Goal: Information Seeking & Learning: Check status

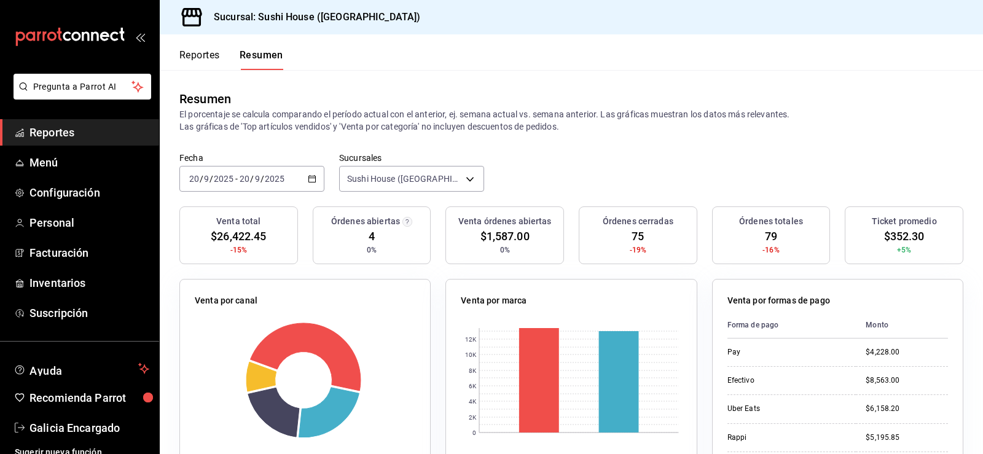
click at [63, 142] on link "Reportes" at bounding box center [79, 132] width 159 height 26
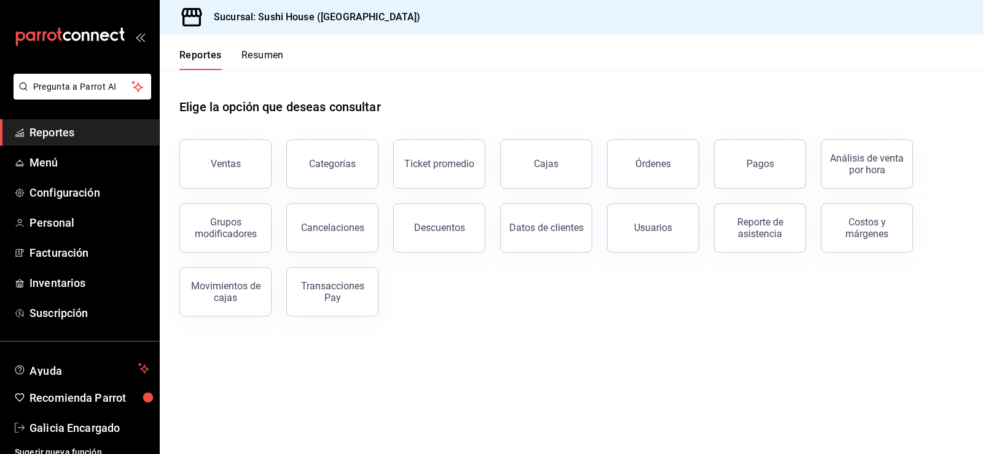
click at [239, 190] on div "Grupos modificadores" at bounding box center [218, 221] width 107 height 64
click at [235, 184] on button "Ventas" at bounding box center [225, 163] width 92 height 49
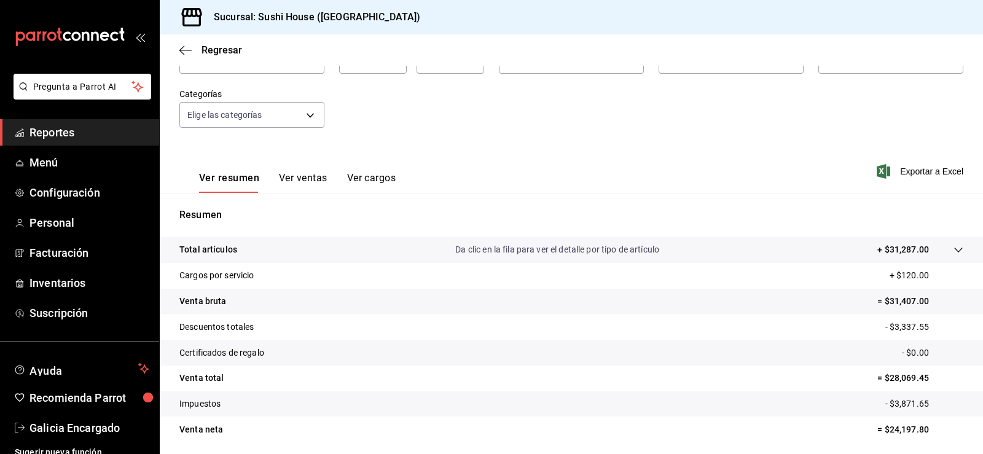
scroll to position [134, 0]
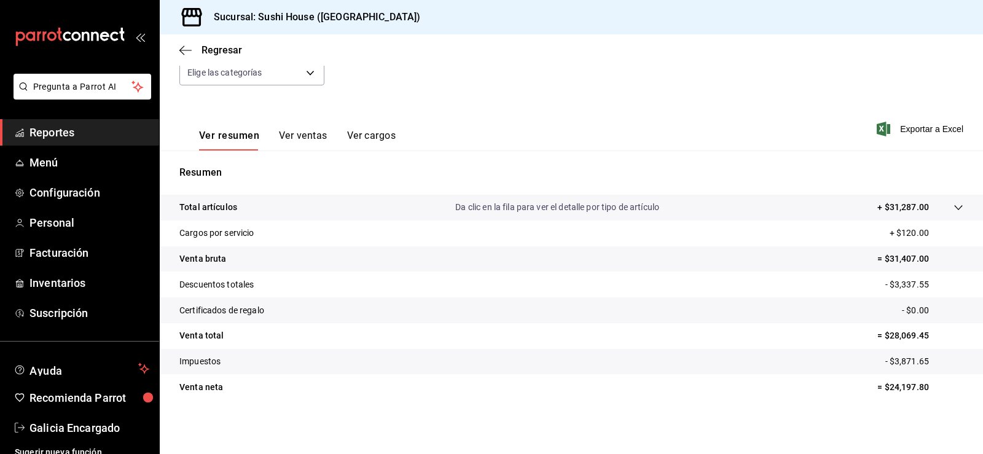
click at [109, 136] on span "Reportes" at bounding box center [89, 132] width 120 height 17
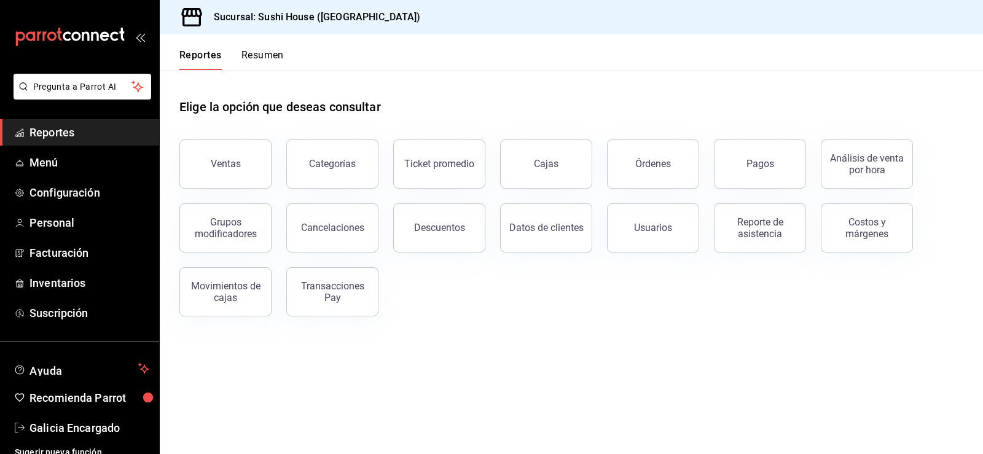
click at [265, 61] on button "Resumen" at bounding box center [262, 59] width 42 height 21
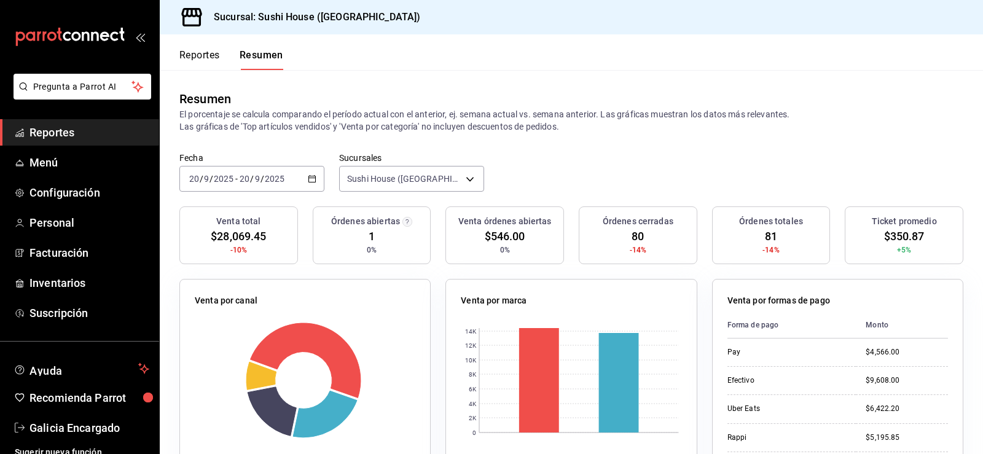
click at [106, 130] on span "Reportes" at bounding box center [89, 132] width 120 height 17
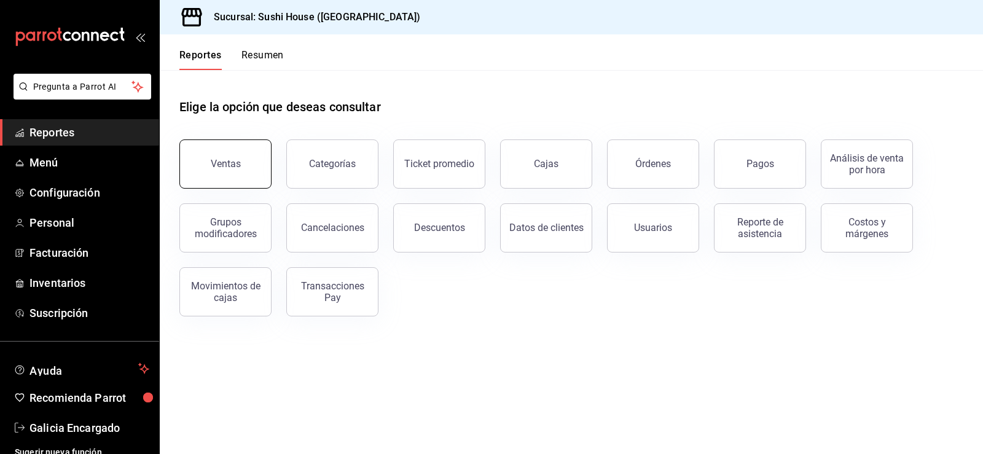
click at [238, 164] on div "Ventas" at bounding box center [226, 164] width 30 height 12
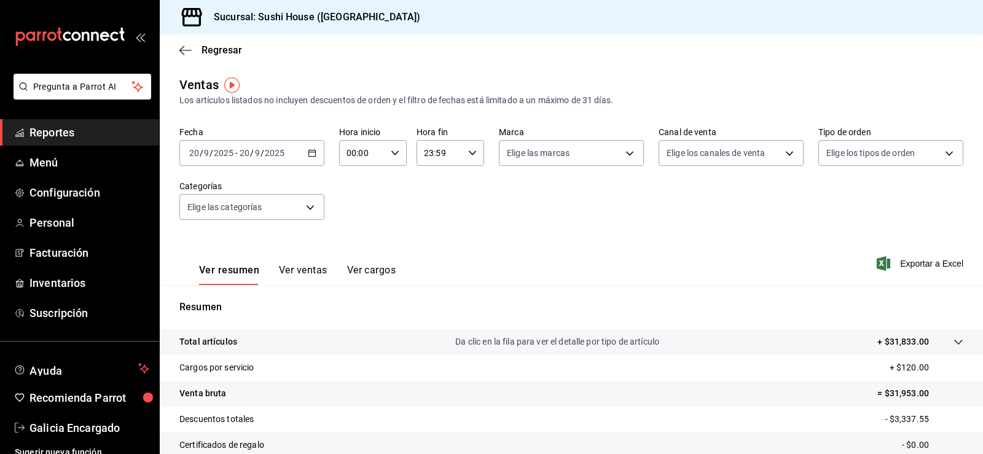
click at [74, 128] on span "Reportes" at bounding box center [89, 132] width 120 height 17
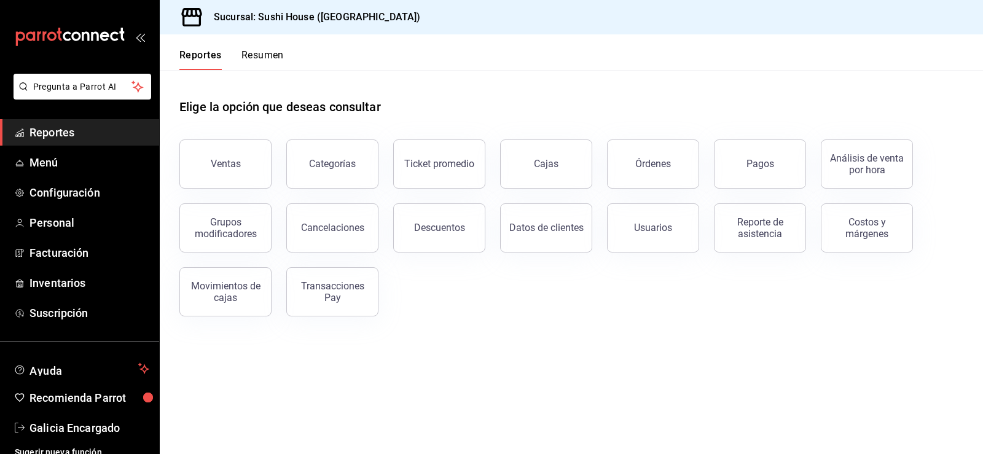
click at [259, 51] on button "Resumen" at bounding box center [262, 59] width 42 height 21
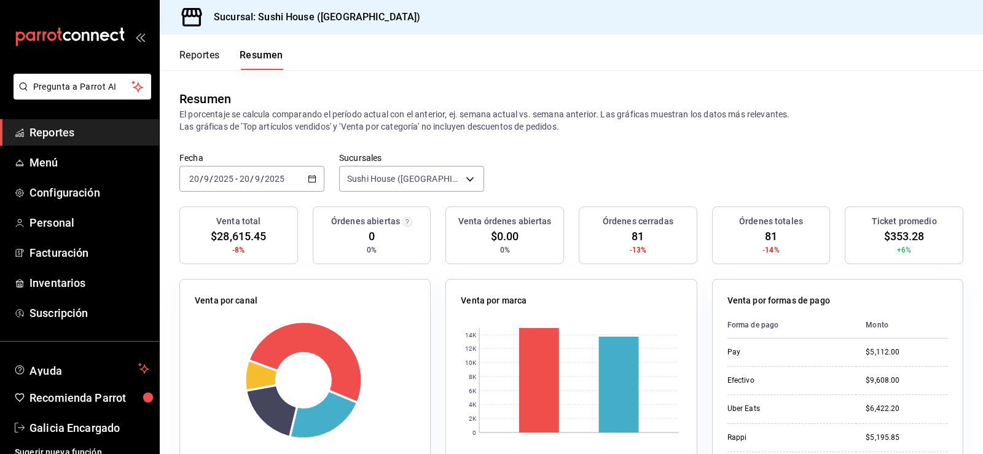
click at [37, 132] on span "Reportes" at bounding box center [89, 132] width 120 height 17
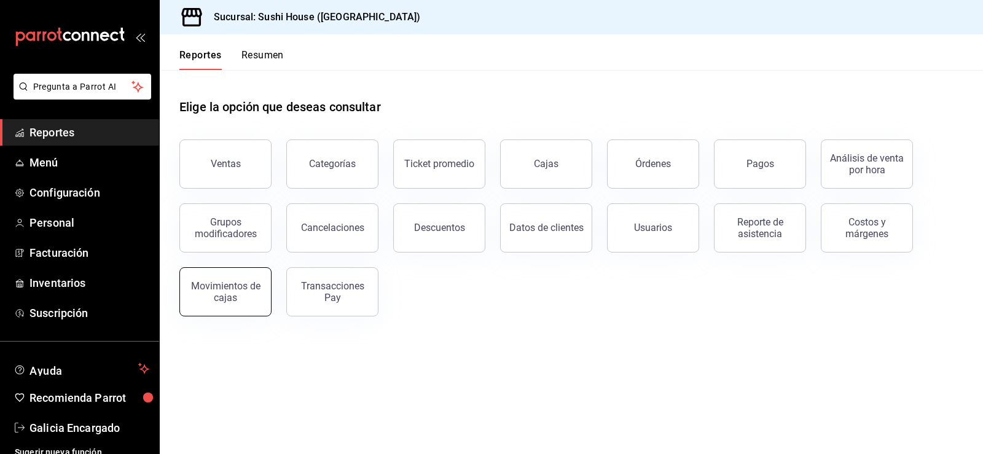
click at [220, 284] on div "Movimientos de cajas" at bounding box center [225, 291] width 76 height 23
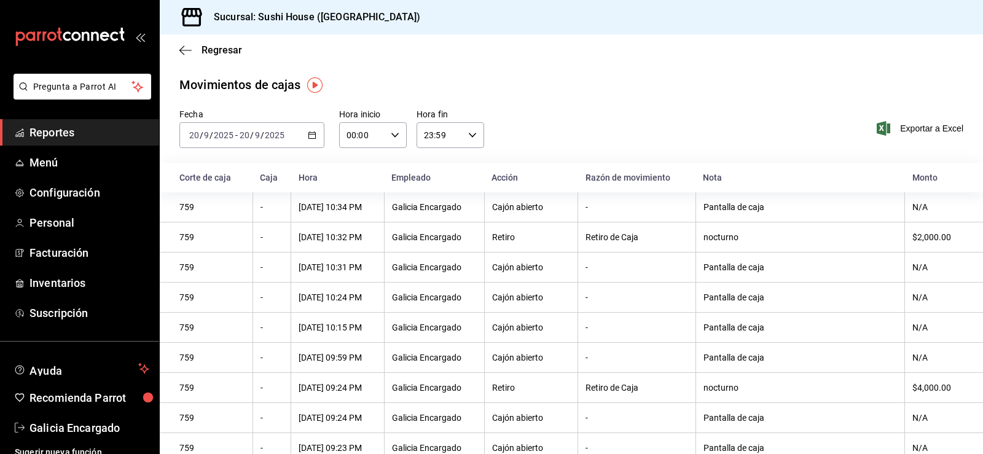
click at [313, 141] on div "[DATE] [DATE] - [DATE] [DATE]" at bounding box center [251, 135] width 145 height 26
click at [243, 169] on span "Hoy" at bounding box center [237, 172] width 95 height 13
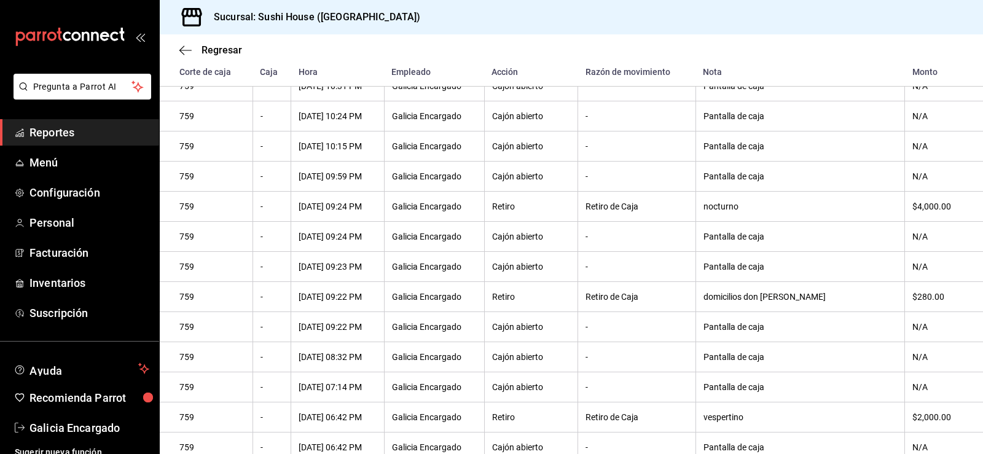
scroll to position [96, 0]
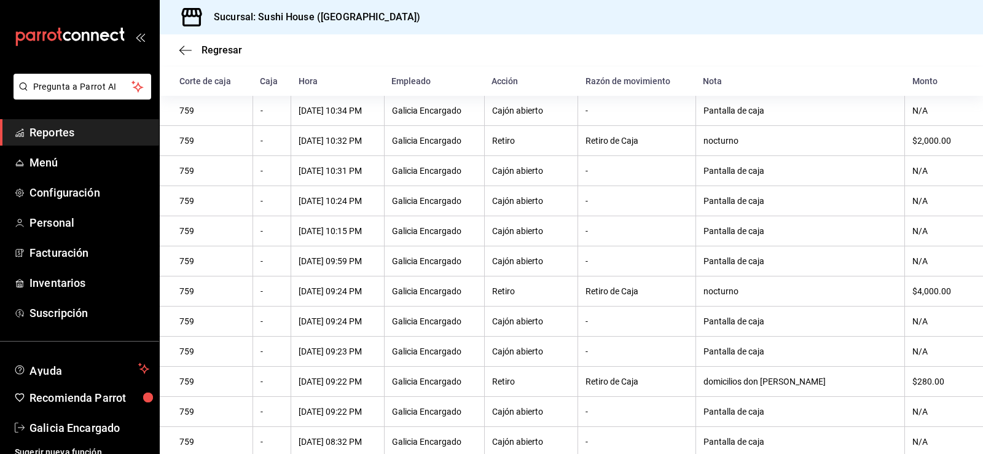
click at [58, 122] on link "Reportes" at bounding box center [79, 132] width 159 height 26
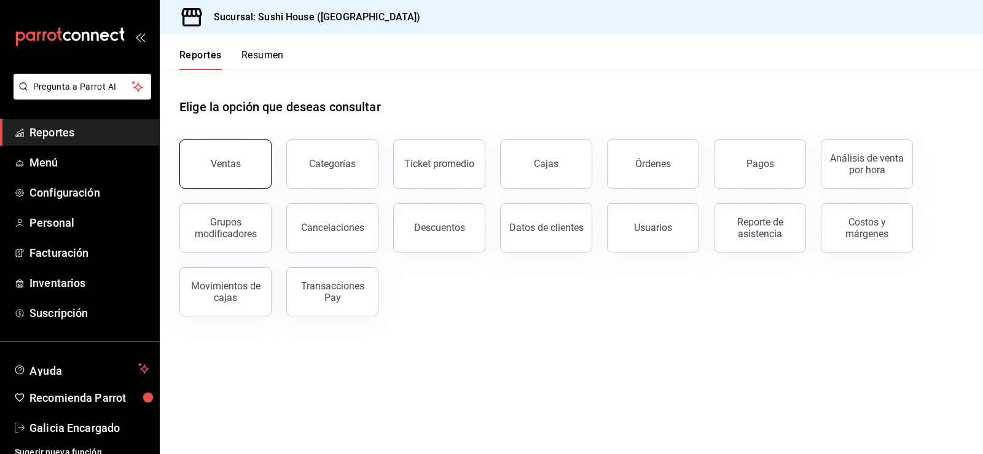
click at [226, 150] on button "Ventas" at bounding box center [225, 163] width 92 height 49
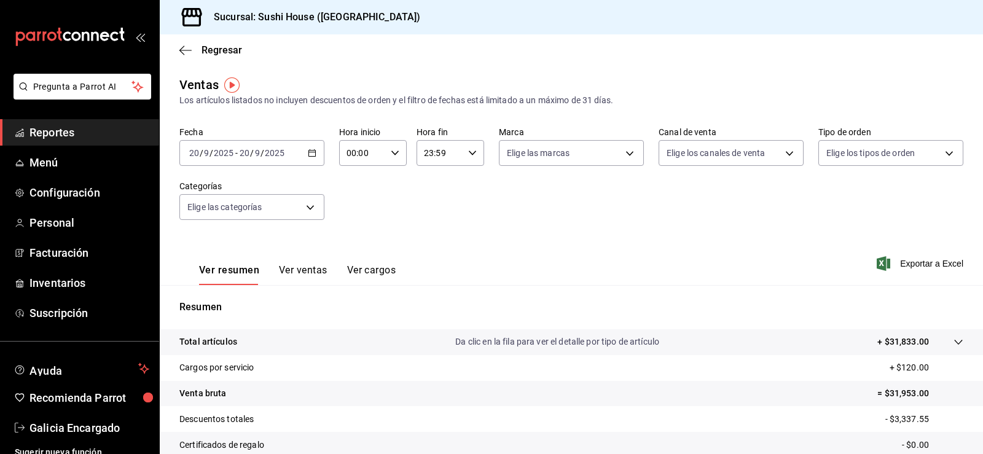
click at [92, 138] on span "Reportes" at bounding box center [89, 132] width 120 height 17
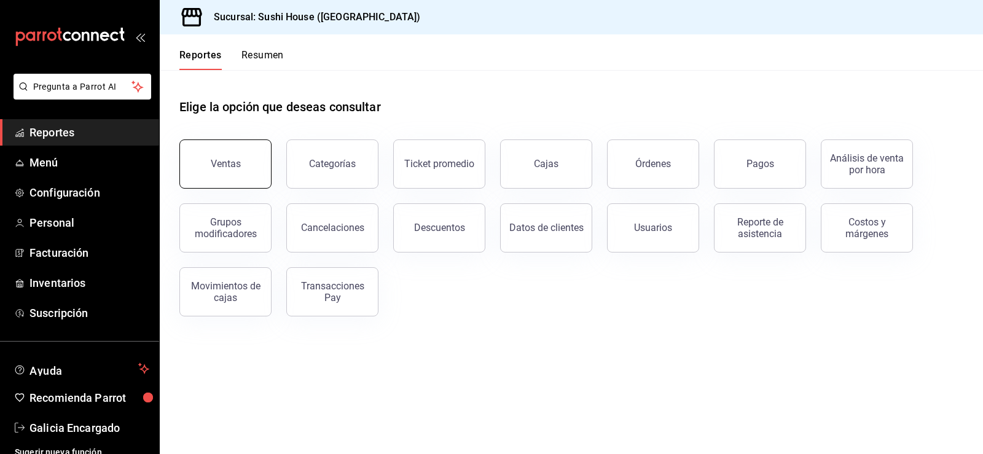
click at [208, 161] on button "Ventas" at bounding box center [225, 163] width 92 height 49
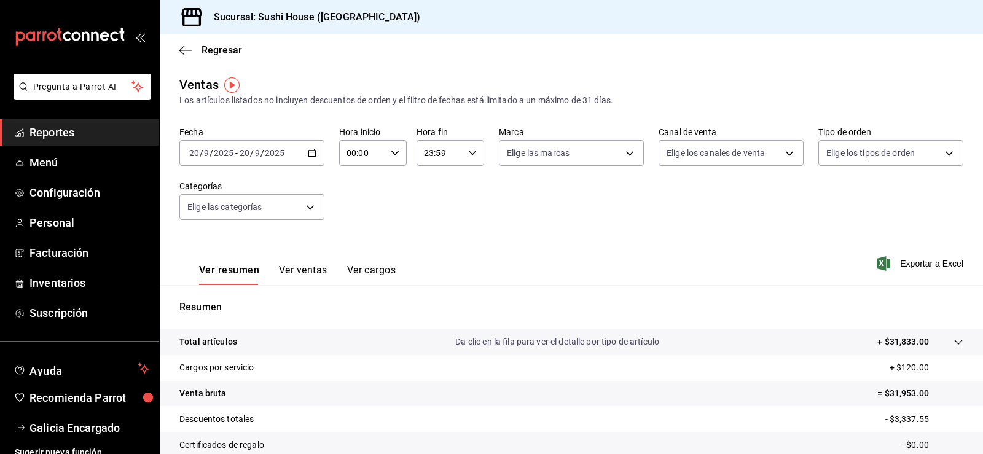
click at [104, 131] on span "Reportes" at bounding box center [89, 132] width 120 height 17
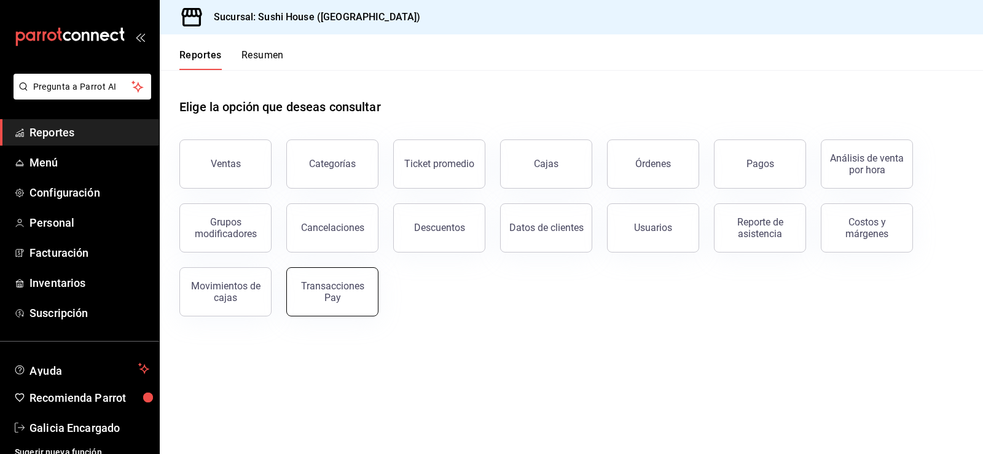
click at [310, 297] on div "Transacciones Pay" at bounding box center [332, 291] width 76 height 23
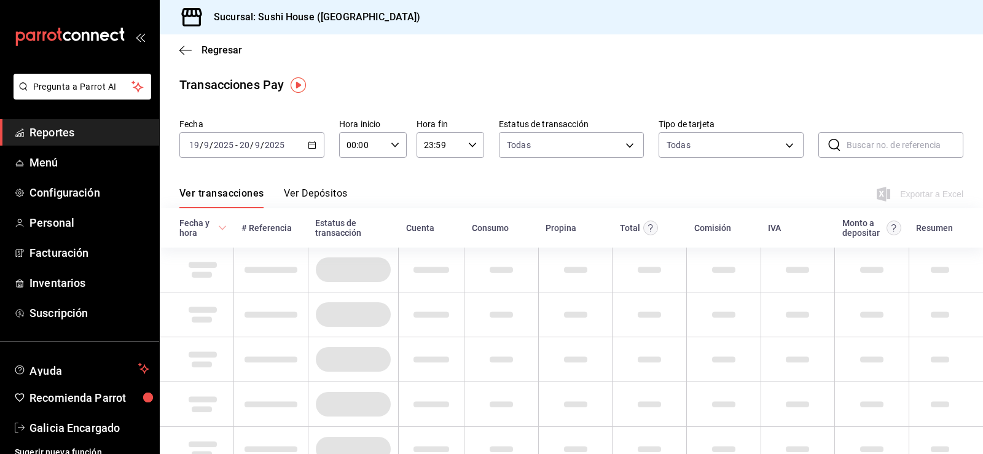
click at [315, 141] on div "[DATE] [DATE] - [DATE] [DATE]" at bounding box center [251, 145] width 145 height 26
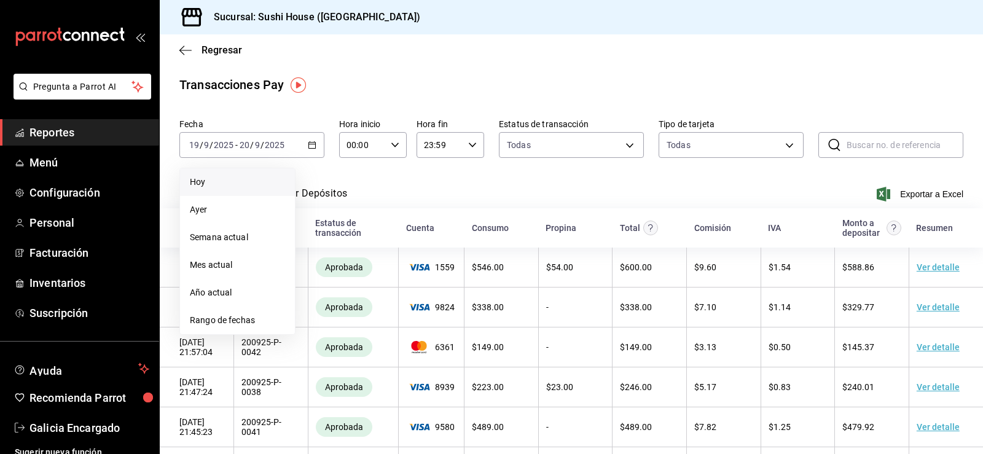
click at [202, 179] on span "Hoy" at bounding box center [237, 182] width 95 height 13
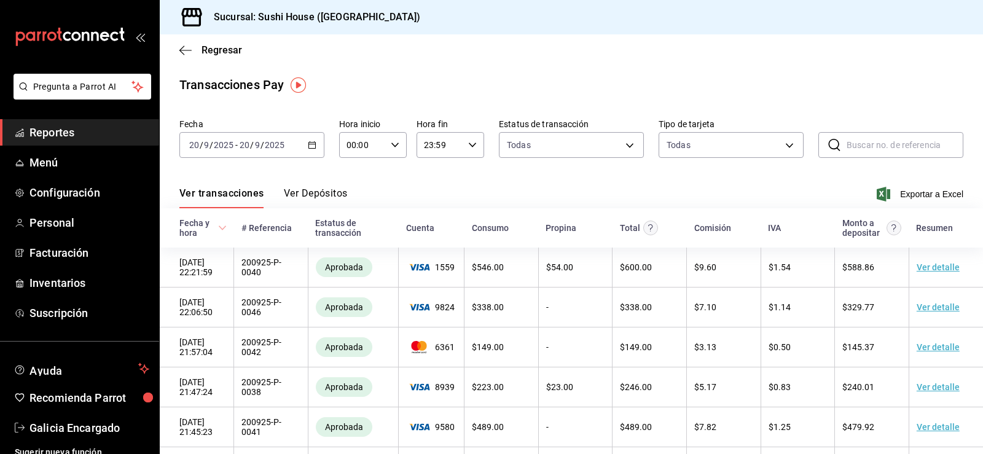
click at [119, 137] on span "Reportes" at bounding box center [89, 132] width 120 height 17
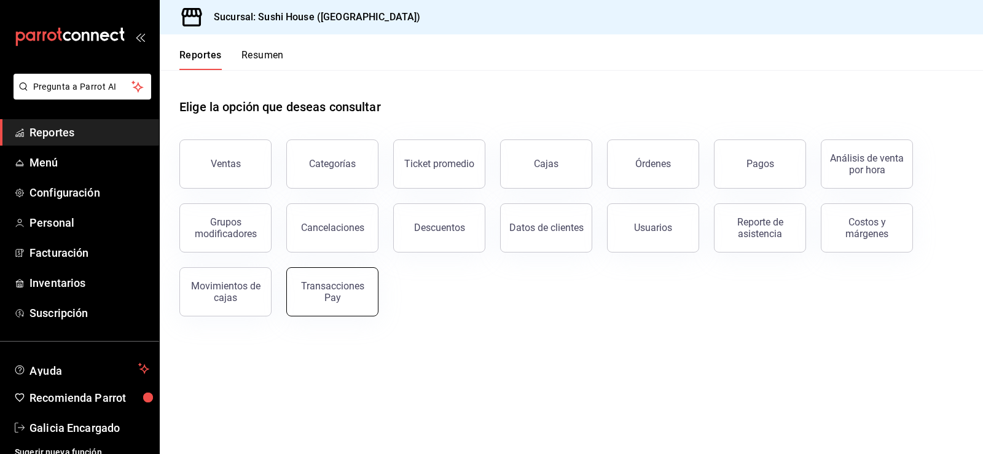
click at [317, 297] on div "Transacciones Pay" at bounding box center [332, 291] width 76 height 23
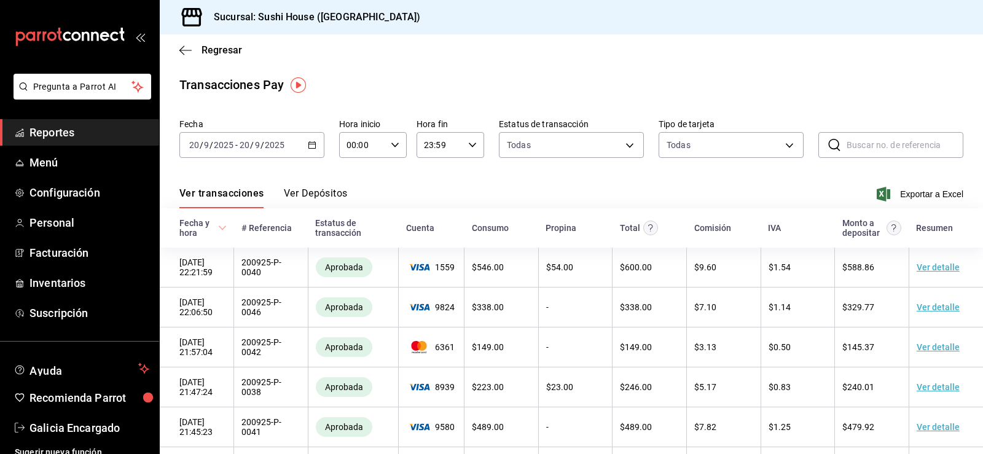
click at [295, 143] on div "[DATE] [DATE] - [DATE] [DATE]" at bounding box center [251, 145] width 145 height 26
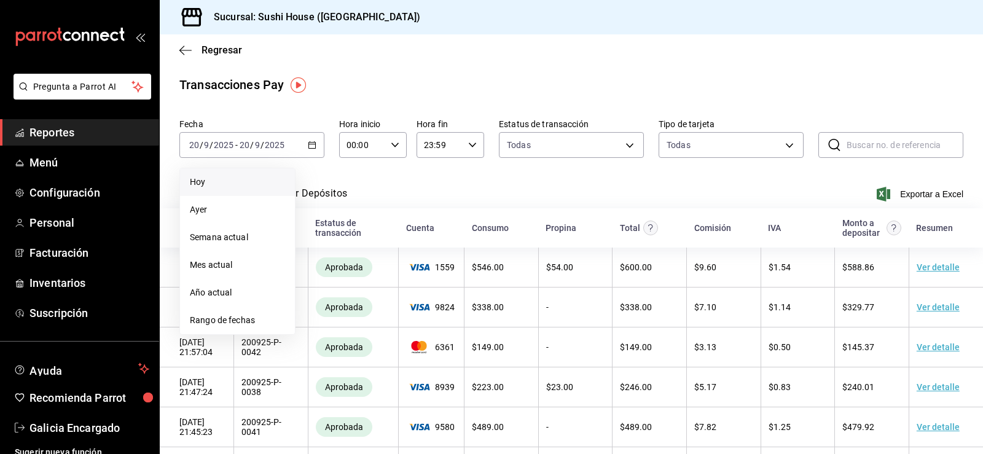
click at [228, 184] on span "Hoy" at bounding box center [237, 182] width 95 height 13
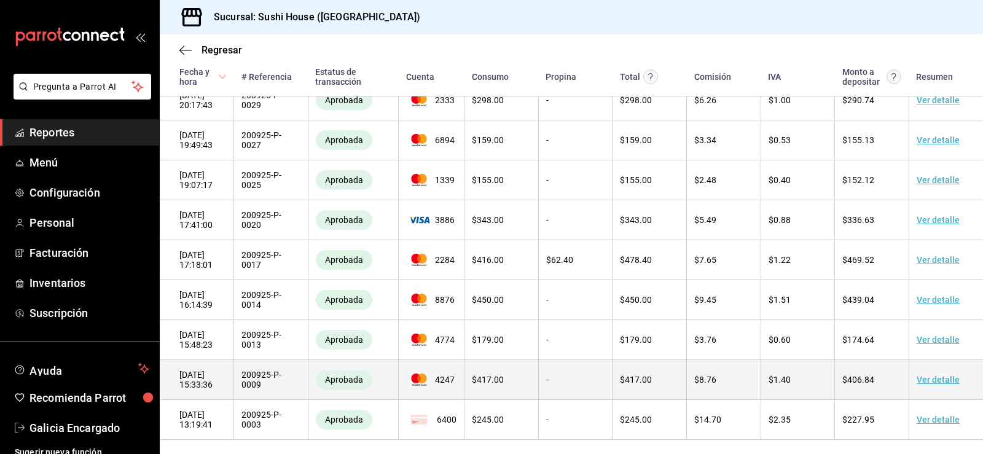
scroll to position [537, 0]
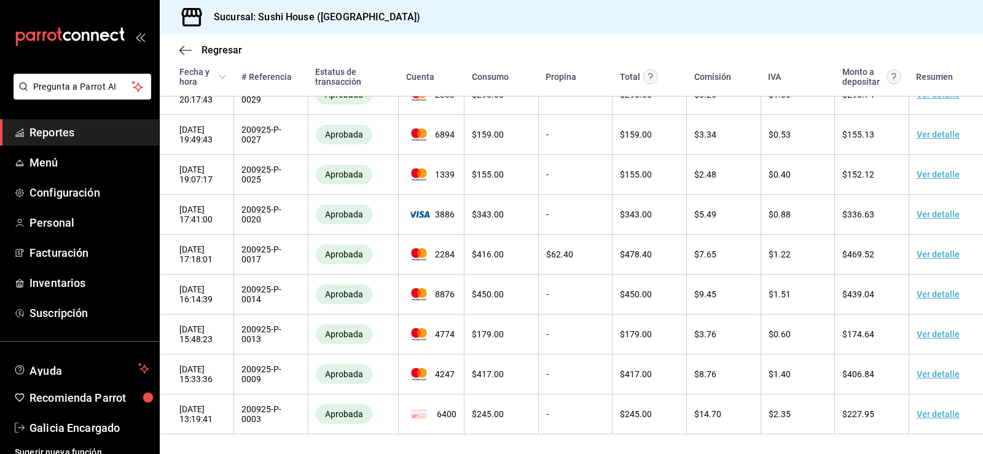
click at [34, 123] on link "Reportes" at bounding box center [79, 132] width 159 height 26
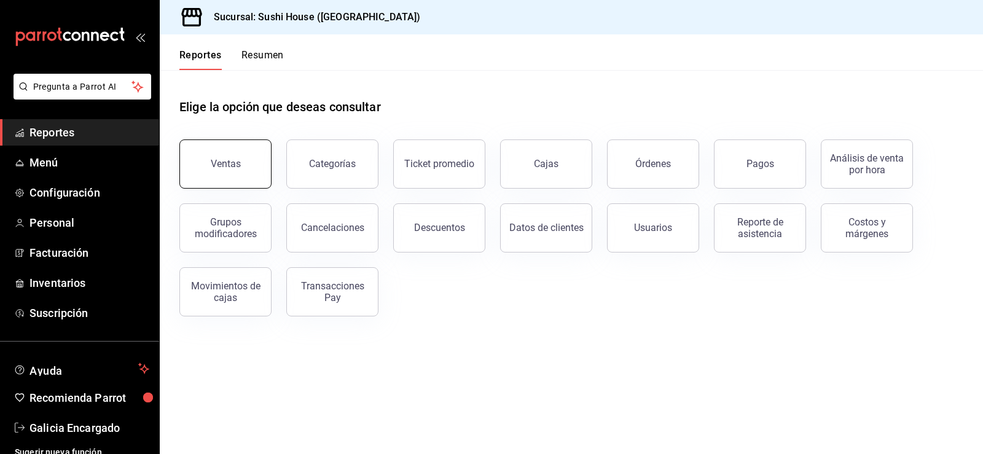
click at [225, 162] on div "Ventas" at bounding box center [226, 164] width 30 height 12
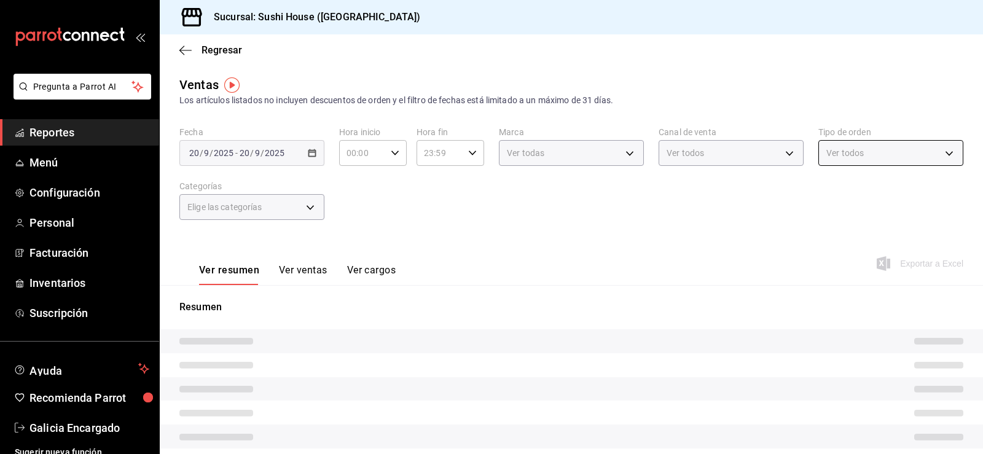
click at [825, 146] on body "Pregunta a Parrot AI Reportes Menú Configuración Personal Facturación Inventari…" at bounding box center [491, 227] width 983 height 454
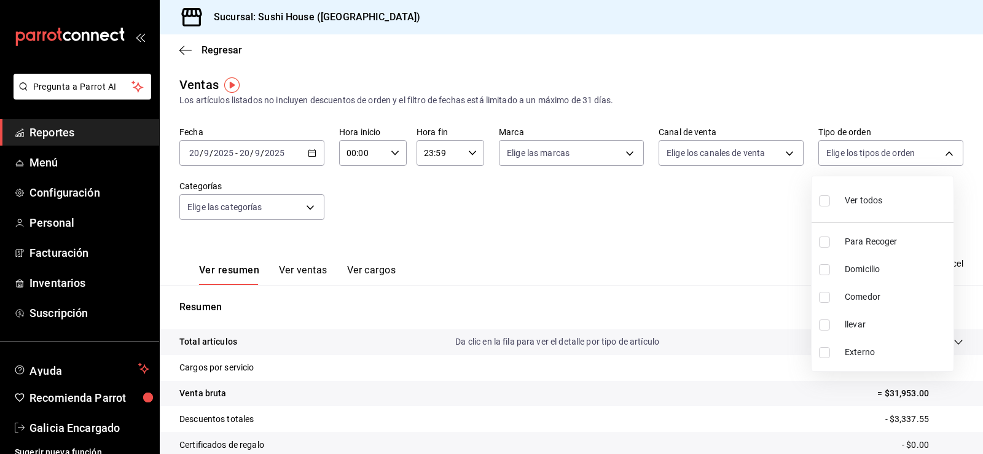
click at [820, 243] on input "checkbox" at bounding box center [824, 241] width 11 height 11
checkbox input "true"
type input "9d316b26-ed3c-41d9-ac2e-659a84dac7c1"
click at [828, 270] on input "checkbox" at bounding box center [824, 269] width 11 height 11
checkbox input "true"
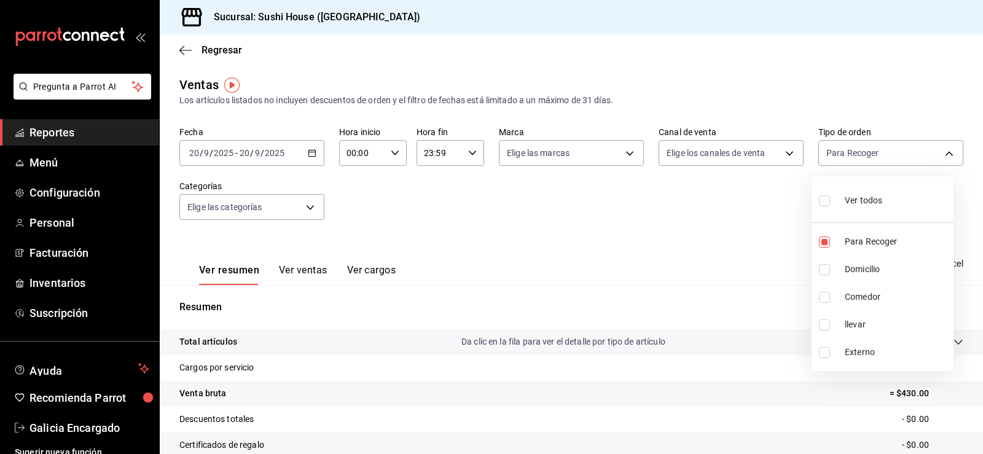
type input "9d316b26-ed3c-41d9-ac2e-659a84dac7c1,c813e250-a487-4472-927d-f84c1c5aa0d0"
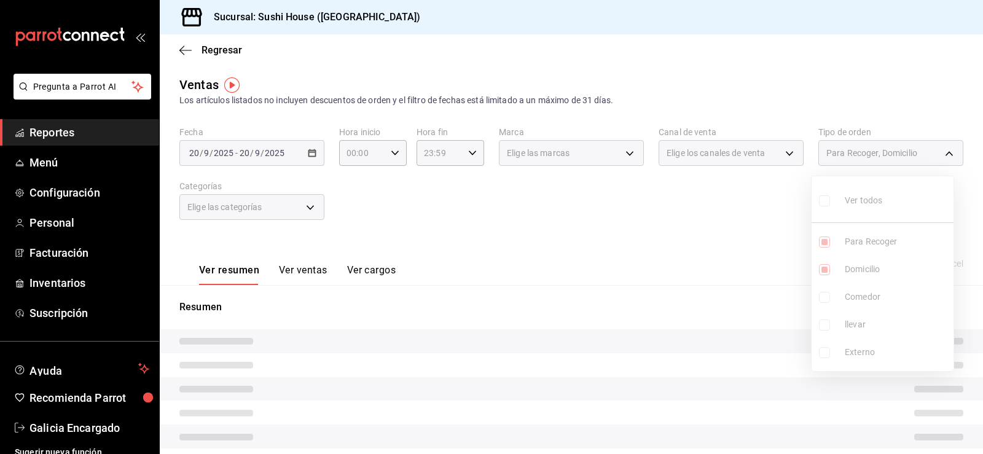
click at [826, 305] on ul "Ver todos Para Recoger Domicilio Comedor llevar Externo" at bounding box center [882, 273] width 142 height 195
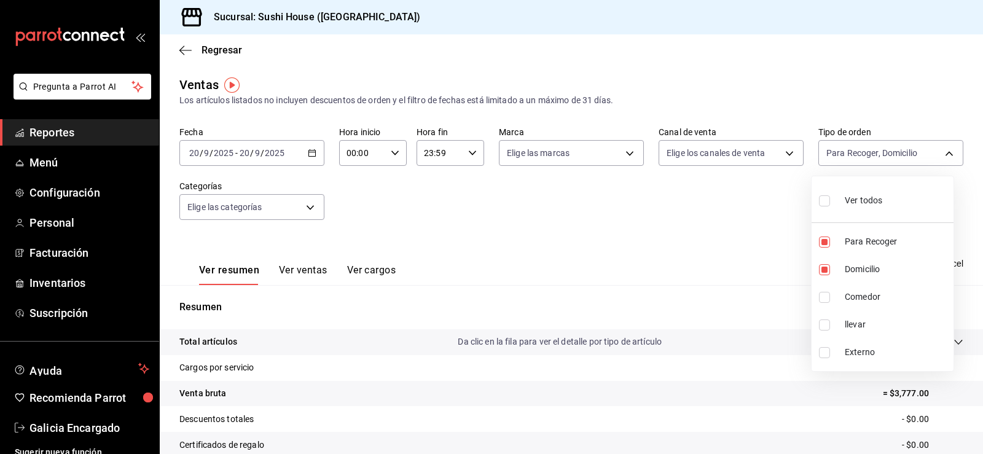
click at [822, 296] on input "checkbox" at bounding box center [824, 297] width 11 height 11
checkbox input "true"
type input "9d316b26-ed3c-41d9-ac2e-659a84dac7c1,c813e250-a487-4472-927d-f84c1c5aa0d0,53da9…"
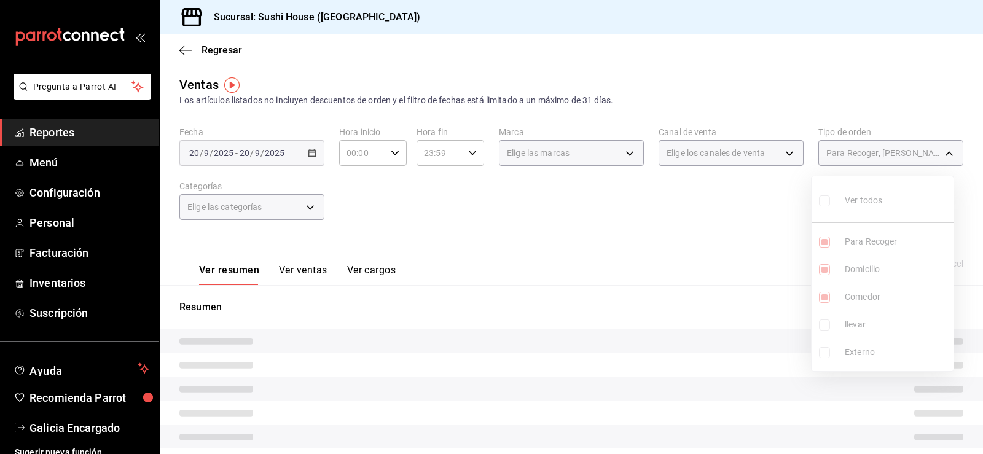
click at [820, 325] on input "checkbox" at bounding box center [824, 324] width 11 height 11
checkbox input "true"
type input "9d316b26-ed3c-41d9-ac2e-659a84dac7c1,c813e250-a487-4472-927d-f84c1c5aa0d0,53da9…"
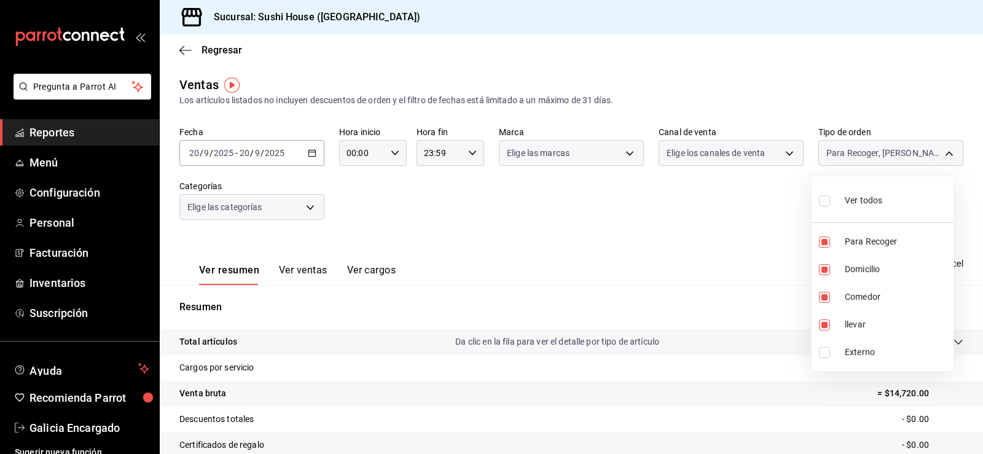
click at [685, 301] on div at bounding box center [491, 227] width 983 height 454
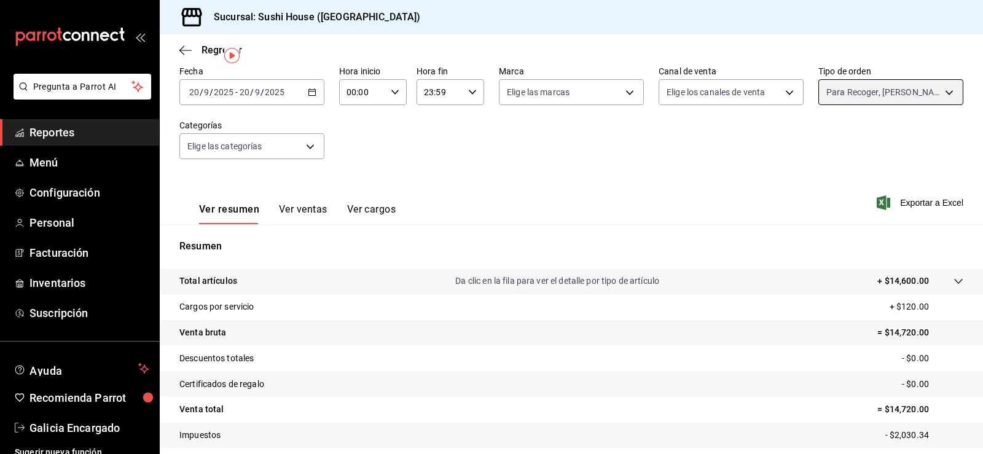
scroll to position [134, 0]
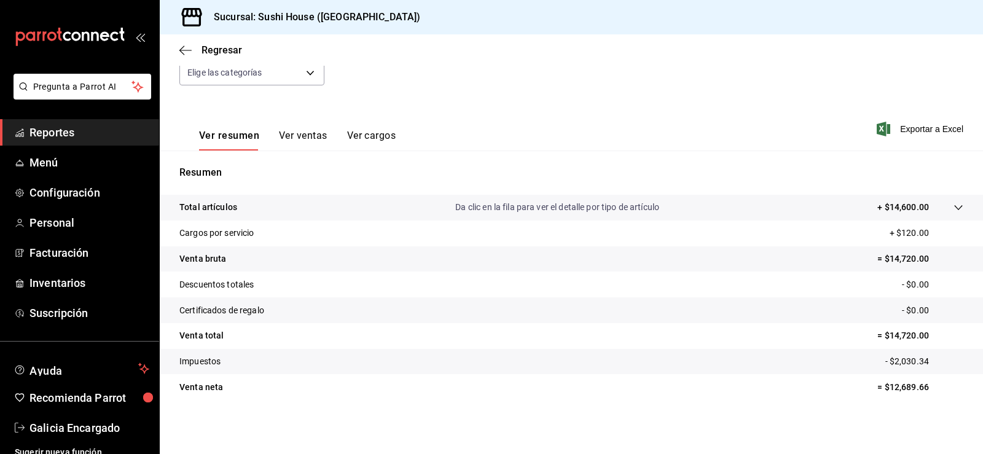
click at [92, 133] on span "Reportes" at bounding box center [89, 132] width 120 height 17
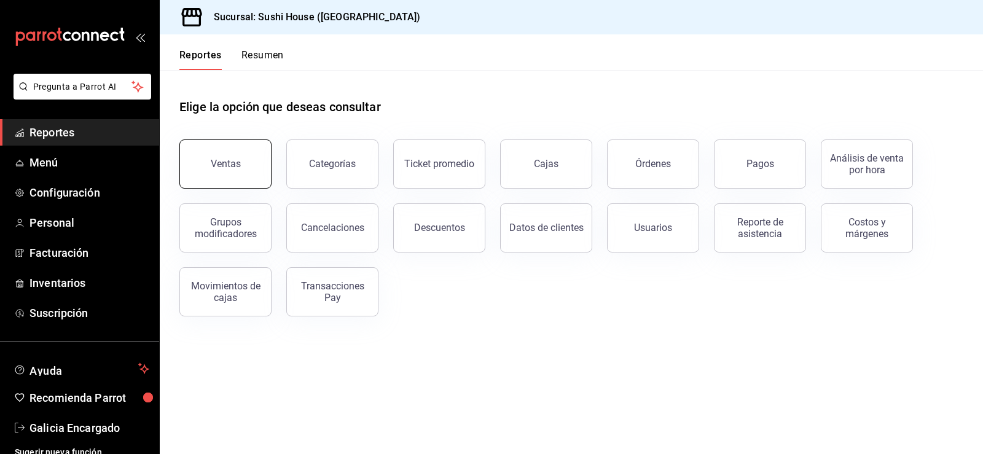
click at [263, 174] on button "Ventas" at bounding box center [225, 163] width 92 height 49
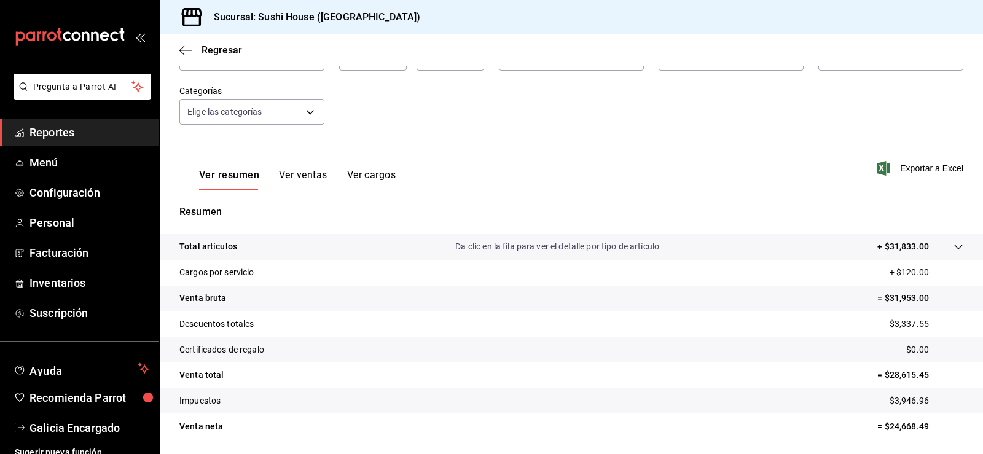
scroll to position [73, 0]
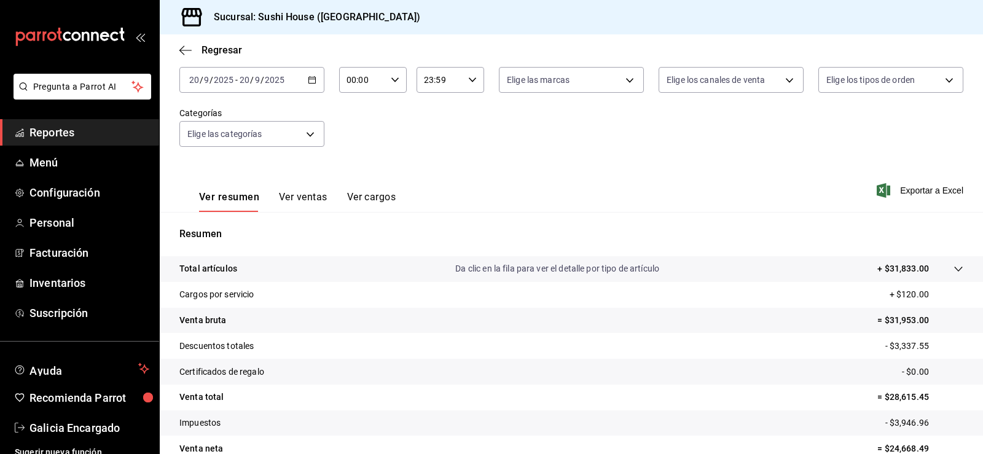
click at [107, 134] on span "Reportes" at bounding box center [89, 132] width 120 height 17
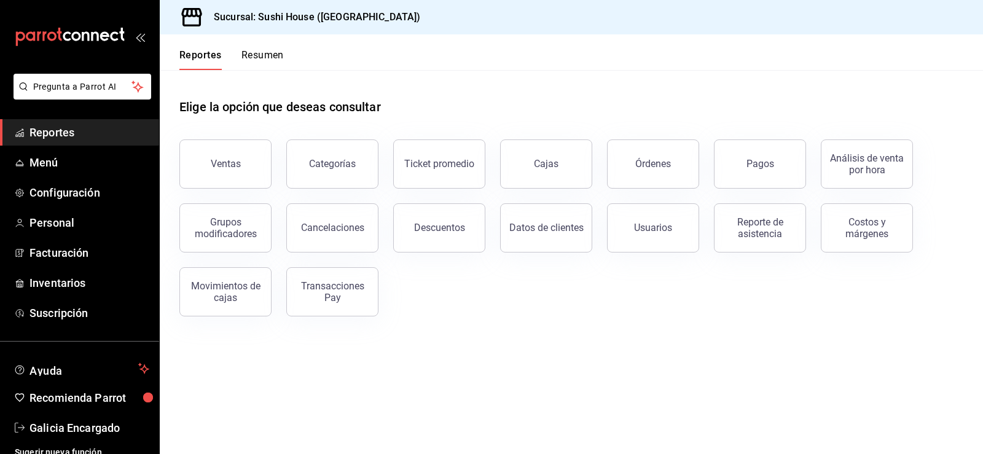
click at [273, 60] on button "Resumen" at bounding box center [262, 59] width 42 height 21
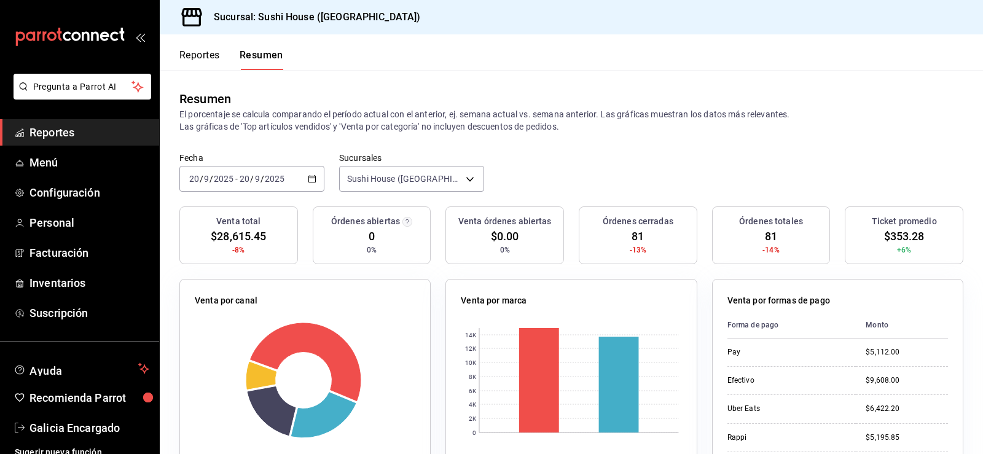
click at [55, 132] on span "Reportes" at bounding box center [89, 132] width 120 height 17
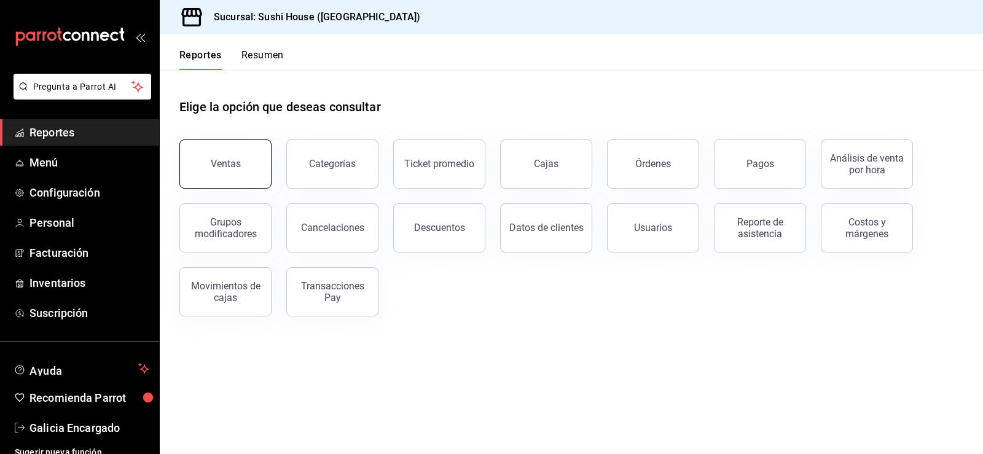
click at [207, 166] on button "Ventas" at bounding box center [225, 163] width 92 height 49
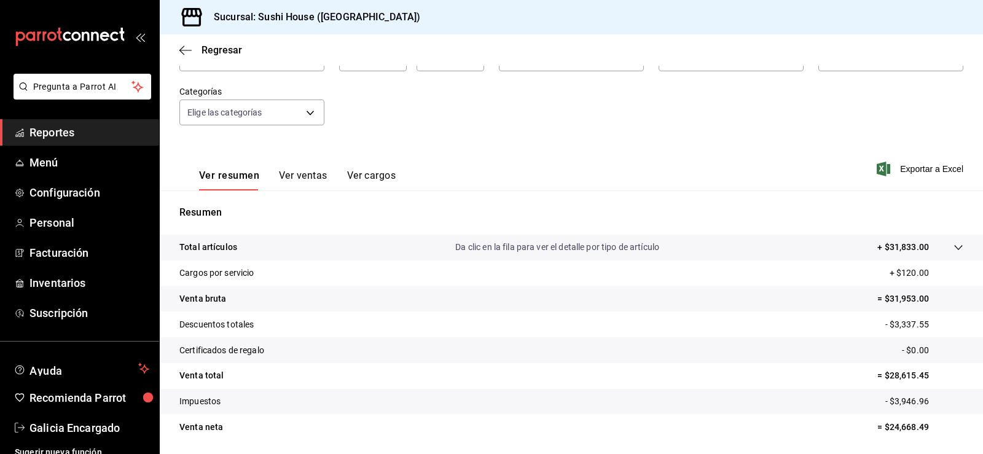
scroll to position [73, 0]
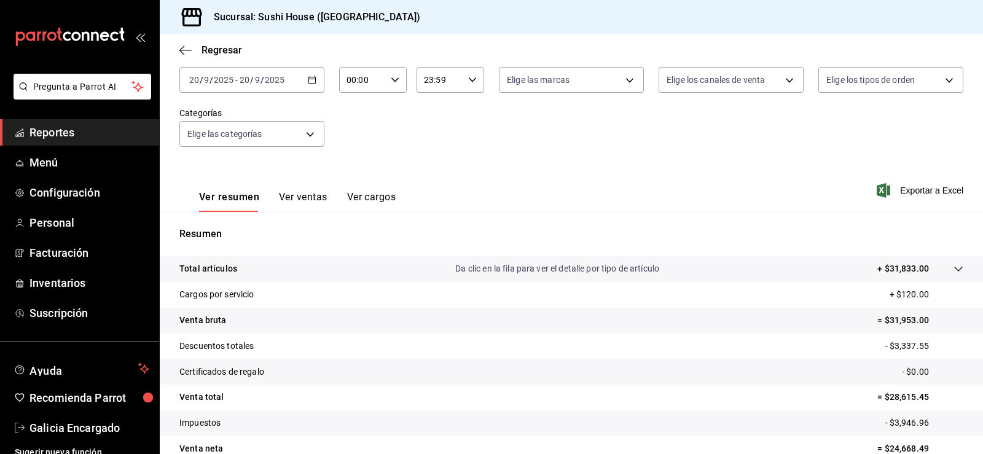
click at [77, 130] on span "Reportes" at bounding box center [89, 132] width 120 height 17
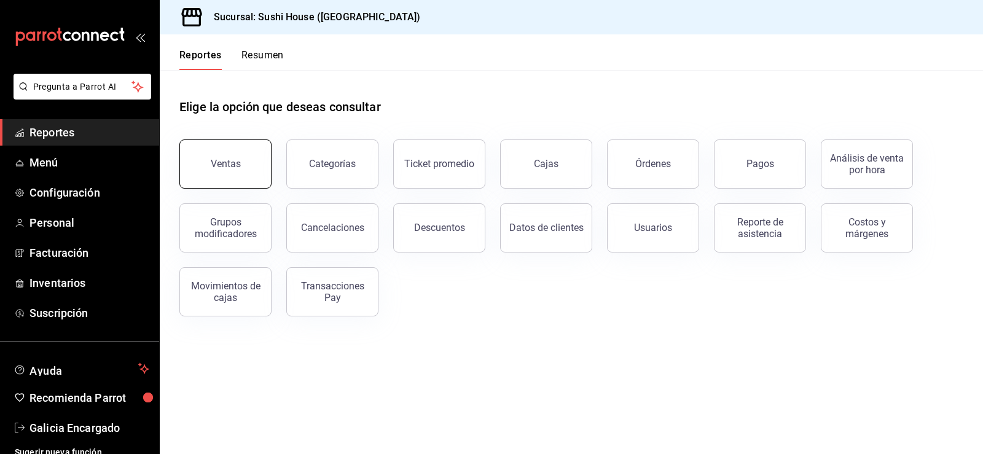
click at [223, 169] on button "Ventas" at bounding box center [225, 163] width 92 height 49
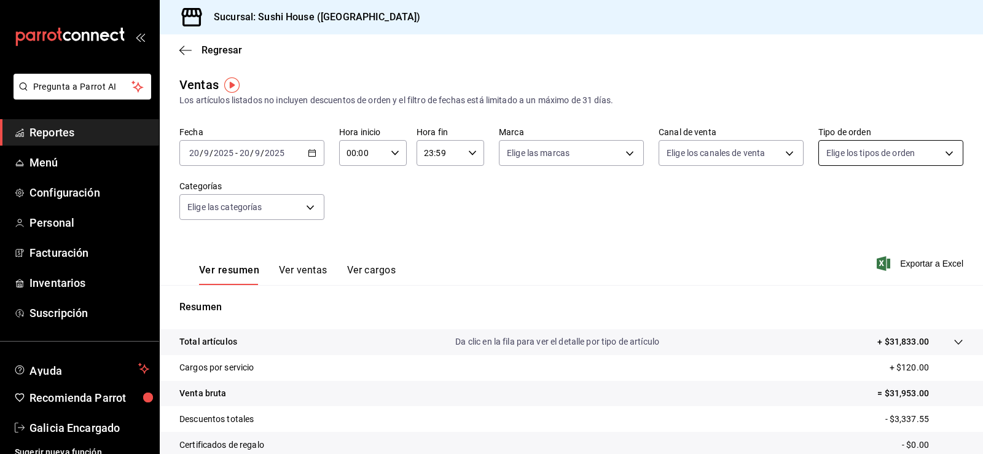
click at [830, 156] on body "Pregunta a Parrot AI Reportes Menú Configuración Personal Facturación Inventari…" at bounding box center [491, 227] width 983 height 454
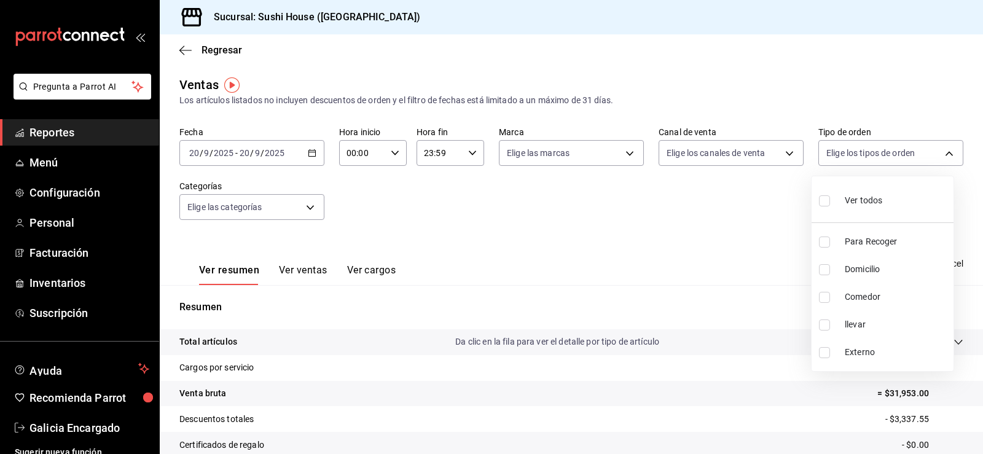
click at [98, 132] on div at bounding box center [491, 227] width 983 height 454
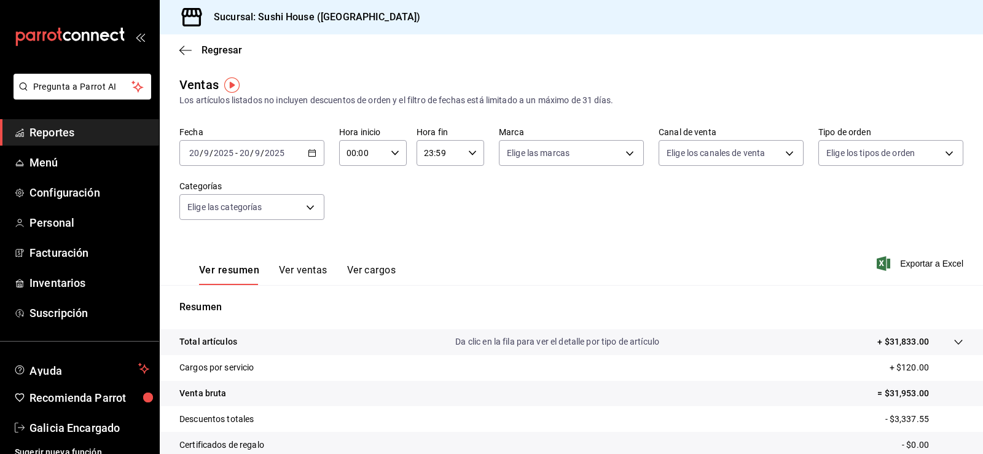
click at [88, 136] on span "Reportes" at bounding box center [89, 132] width 120 height 17
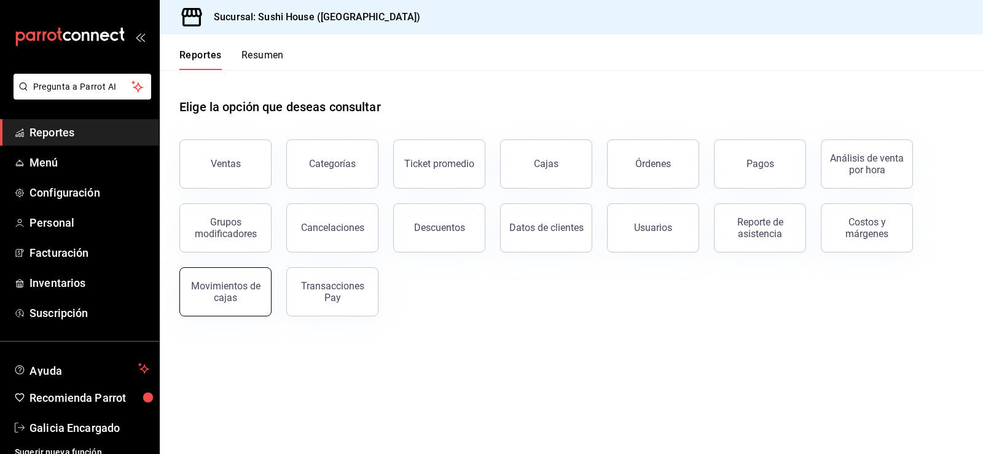
click at [225, 300] on div "Movimientos de cajas" at bounding box center [225, 291] width 76 height 23
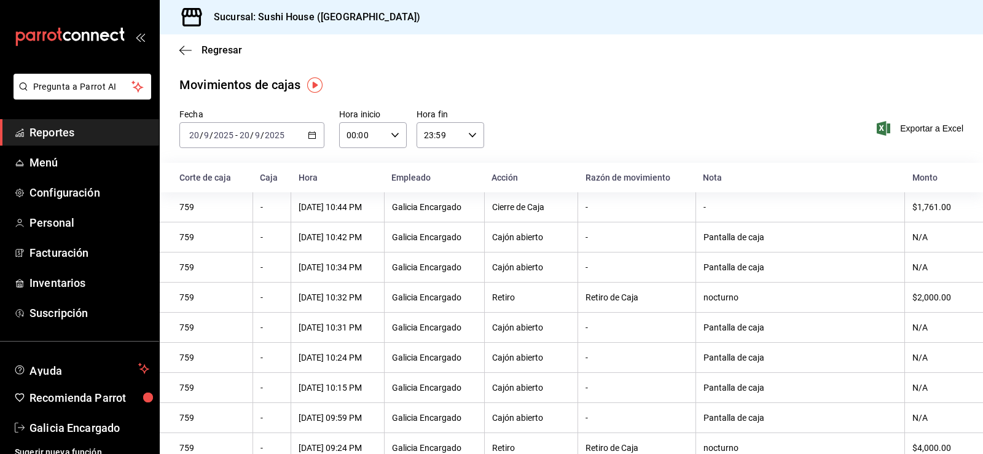
click at [52, 126] on span "Reportes" at bounding box center [89, 132] width 120 height 17
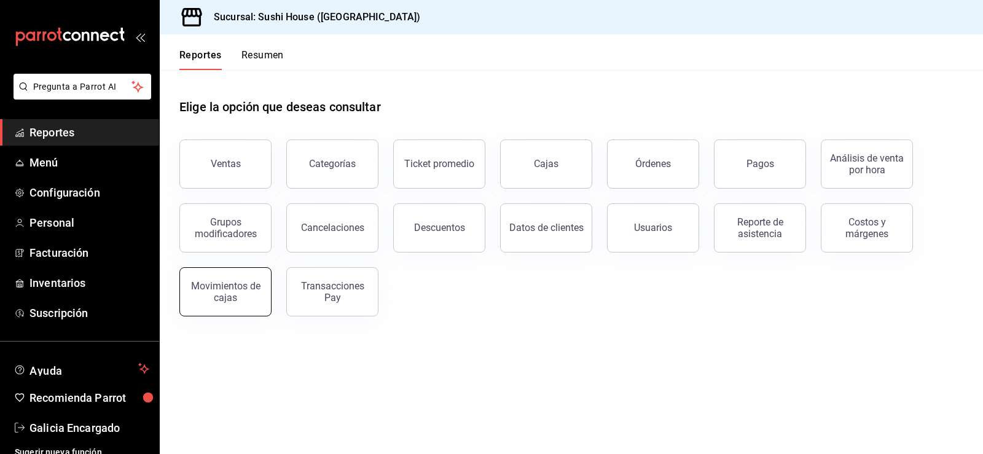
click at [227, 297] on div "Movimientos de cajas" at bounding box center [225, 291] width 76 height 23
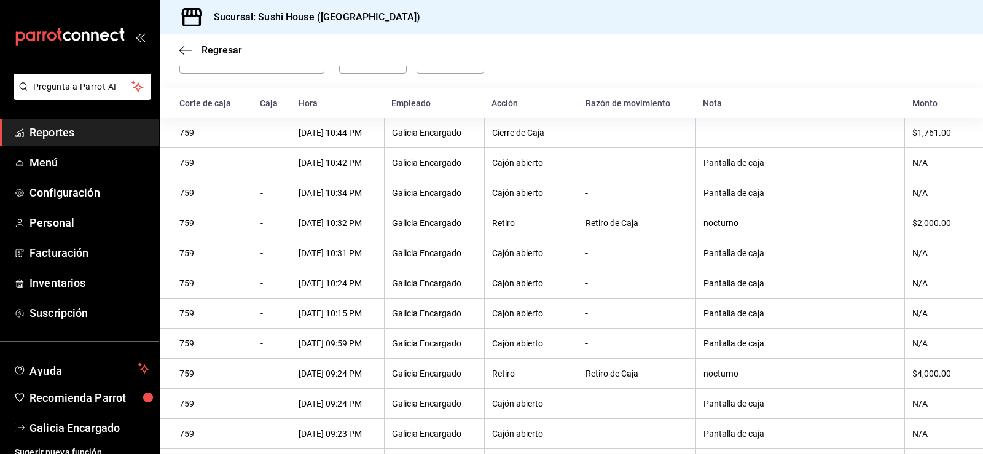
scroll to position [74, 0]
click at [84, 132] on span "Reportes" at bounding box center [89, 132] width 120 height 17
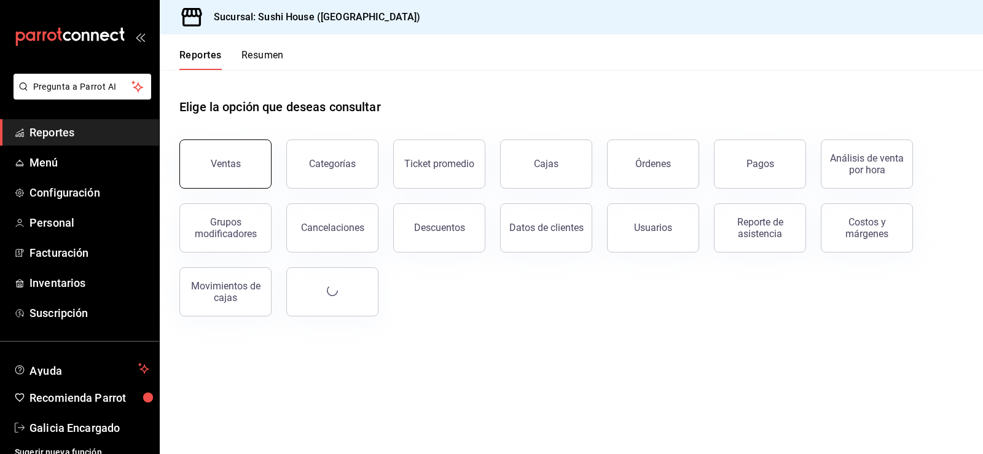
click at [223, 176] on button "Ventas" at bounding box center [225, 163] width 92 height 49
